Goal: Navigation & Orientation: Find specific page/section

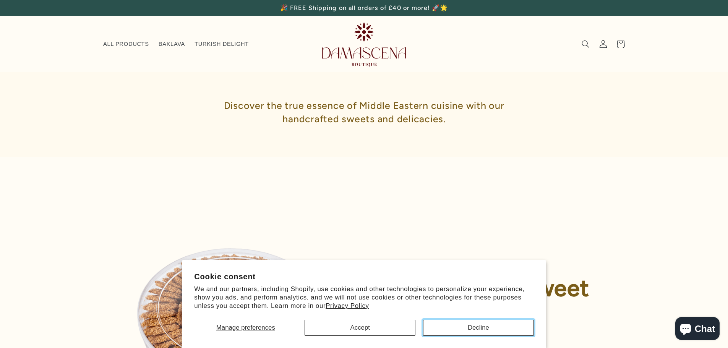
click at [459, 326] on button "Decline" at bounding box center [478, 328] width 111 height 16
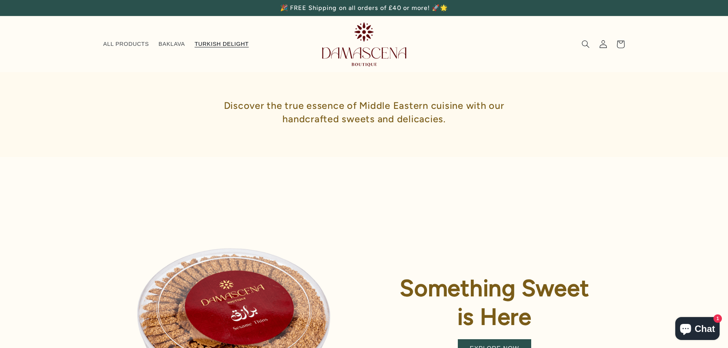
click at [207, 40] on span "TURKISH DELIGHT" at bounding box center [221, 43] width 54 height 7
click at [123, 42] on span "ALL PRODUCTS" at bounding box center [126, 43] width 46 height 7
